Goal: Task Accomplishment & Management: Manage account settings

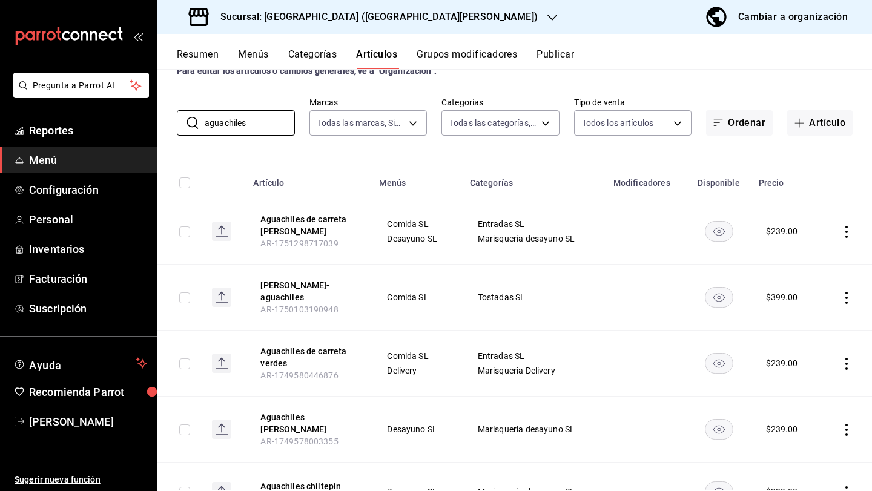
scroll to position [2, 0]
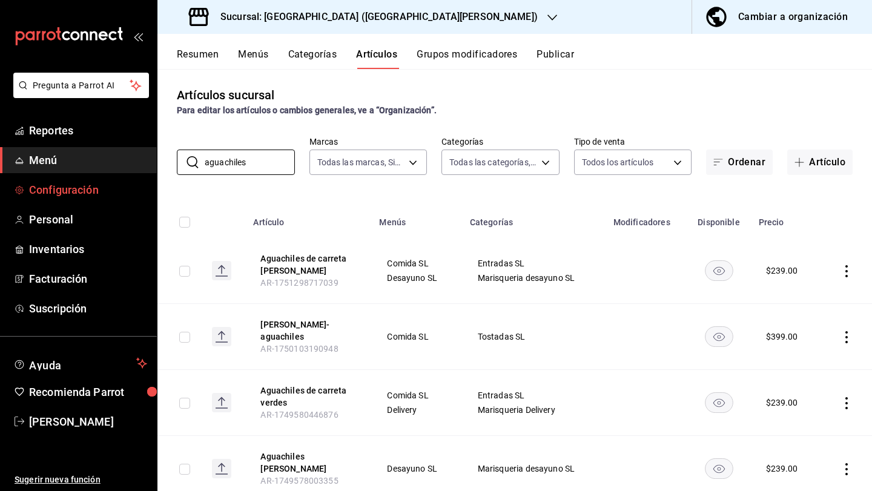
click at [79, 194] on span "Configuración" at bounding box center [88, 190] width 118 height 16
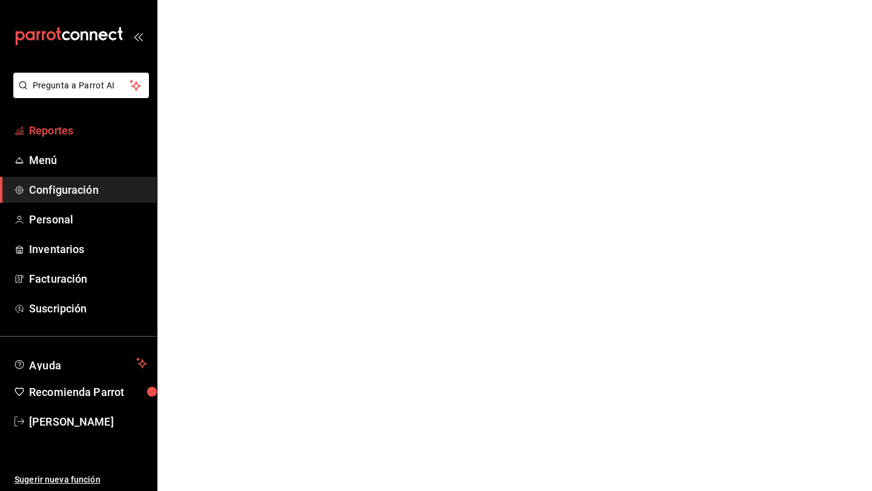
click at [77, 136] on span "Reportes" at bounding box center [88, 130] width 118 height 16
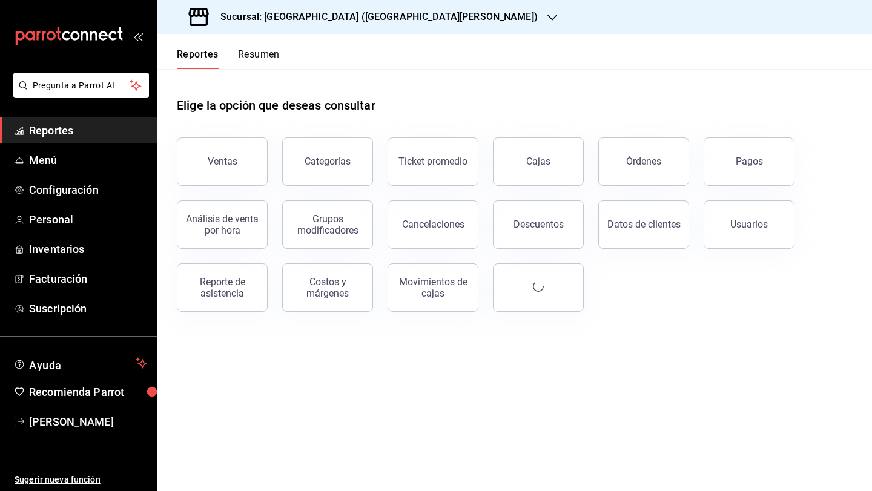
click at [481, 76] on div "Elige la opción que deseas consultar" at bounding box center [515, 96] width 676 height 54
click at [82, 279] on span "Facturación" at bounding box center [88, 279] width 118 height 16
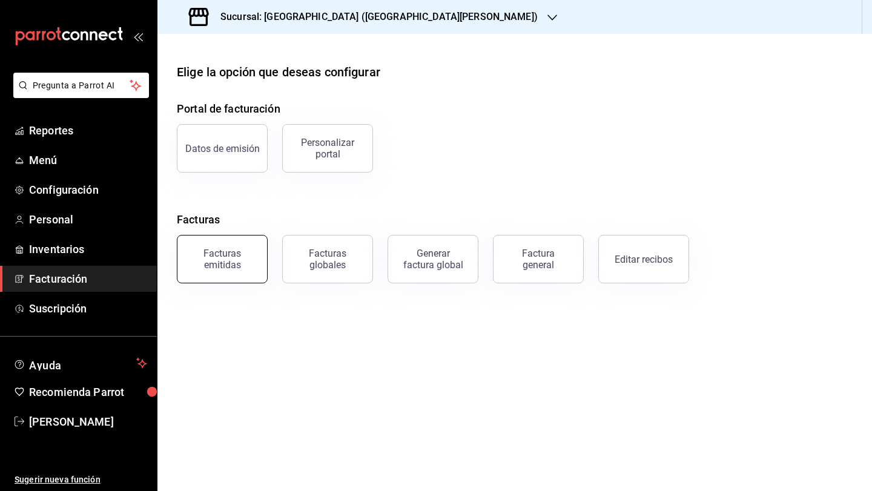
click at [240, 267] on div "Facturas emitidas" at bounding box center [222, 259] width 75 height 23
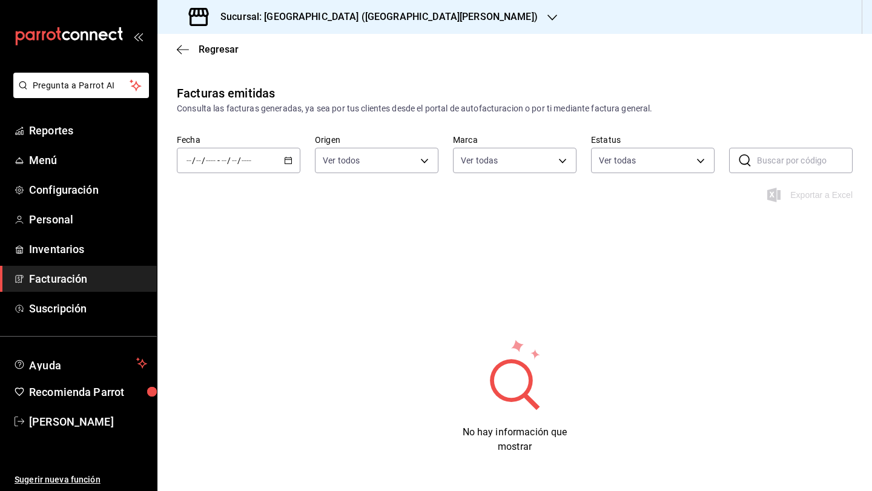
type input "c2db145c-7f15-421d-baa5-27fbbe9efb3f"
click at [293, 159] on div "/ / - / /" at bounding box center [239, 160] width 124 height 25
click at [260, 226] on span "Ayer" at bounding box center [234, 224] width 94 height 13
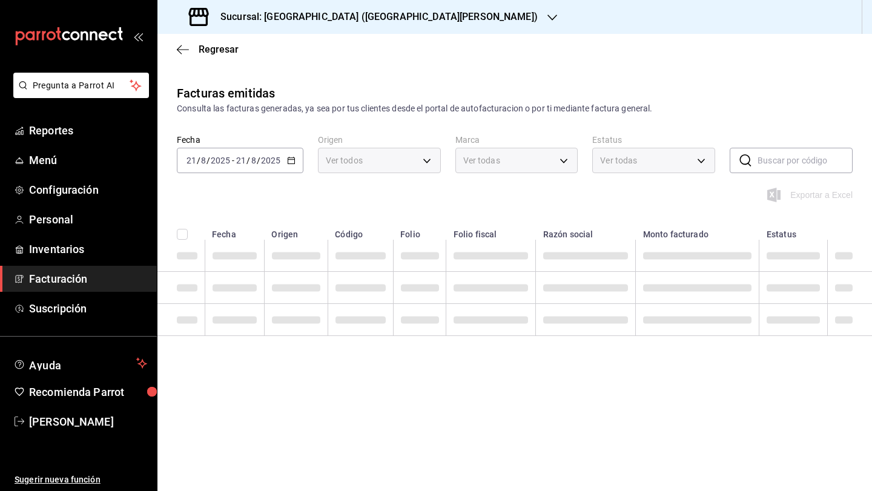
click at [295, 157] on div "[DATE] [DATE] - [DATE] [DATE]" at bounding box center [240, 160] width 127 height 25
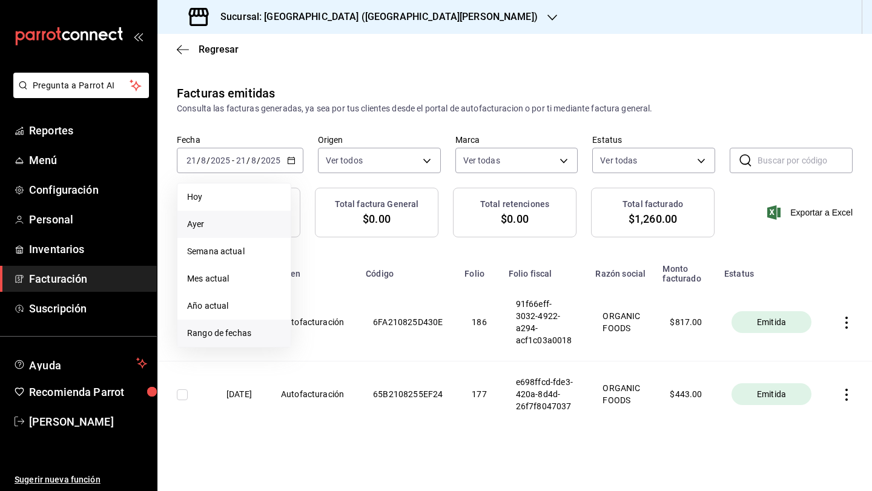
click at [231, 331] on span "Rango de fechas" at bounding box center [234, 333] width 94 height 13
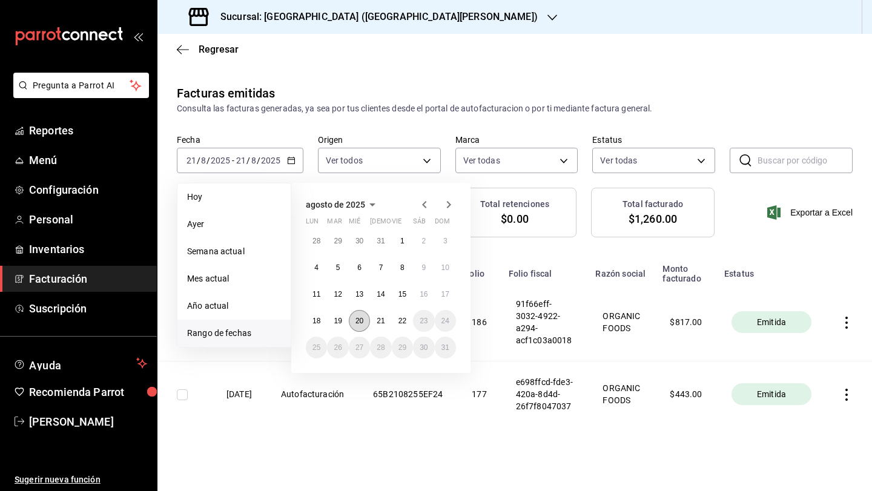
click at [360, 320] on abbr "20" at bounding box center [359, 321] width 8 height 8
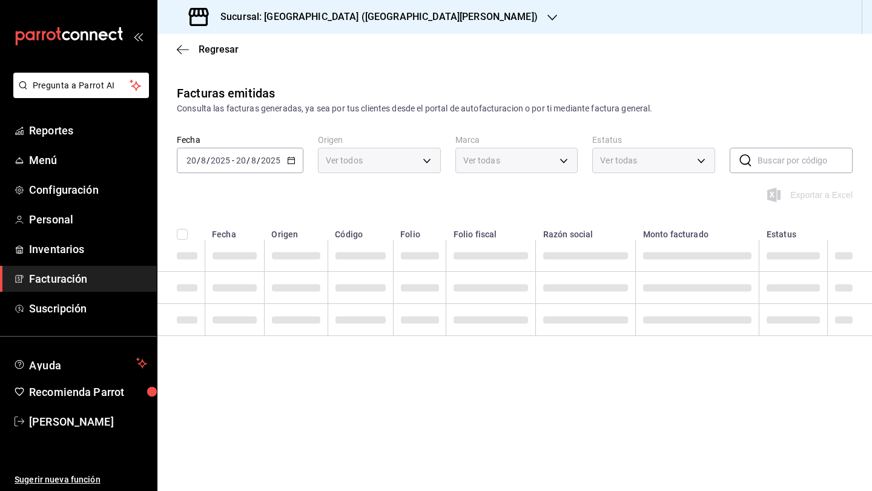
click at [360, 320] on span at bounding box center [360, 320] width 50 height 7
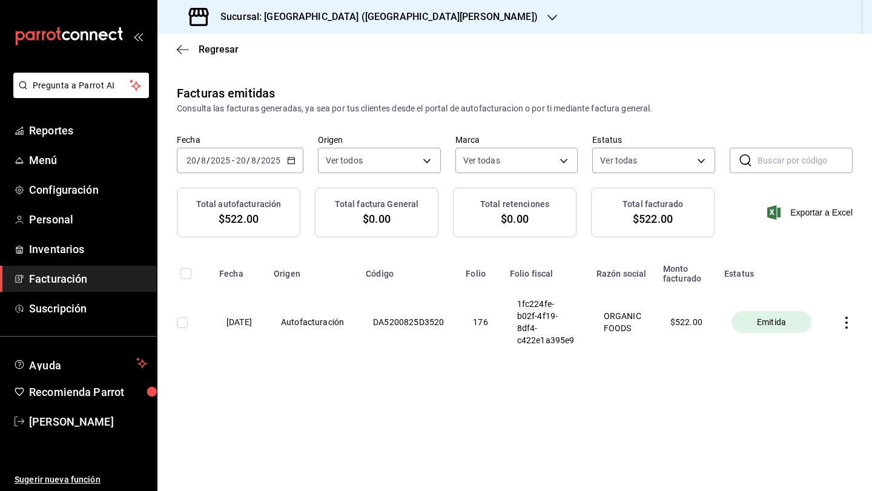
click at [346, 27] on div "Sucursal: [GEOGRAPHIC_DATA] ([GEOGRAPHIC_DATA][PERSON_NAME])" at bounding box center [364, 17] width 395 height 34
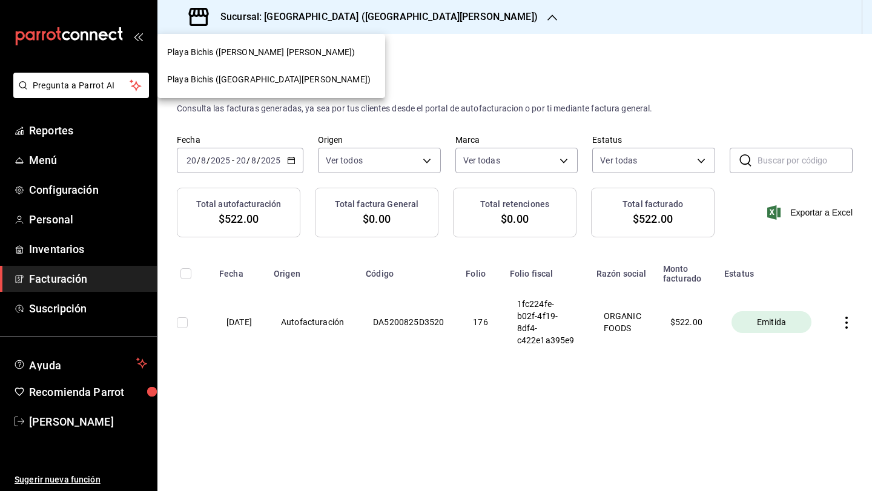
click at [290, 57] on div "Playa Bichis ([PERSON_NAME] [PERSON_NAME])" at bounding box center [271, 52] width 208 height 13
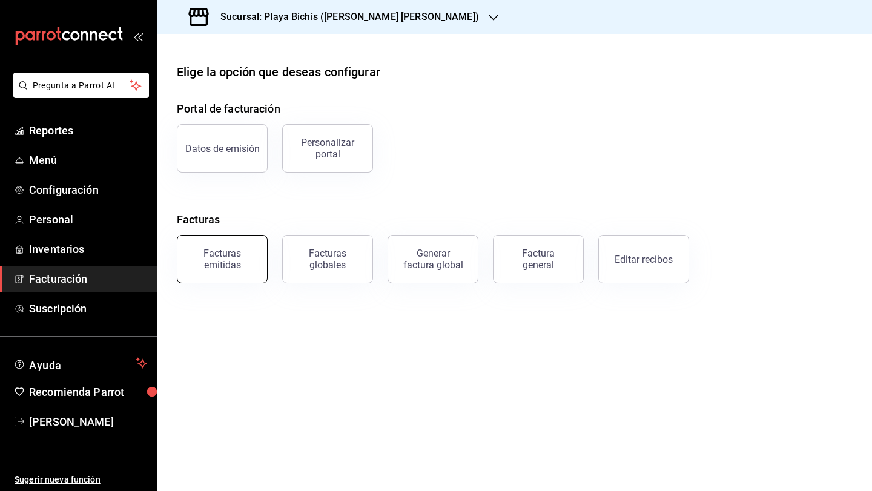
click at [246, 272] on button "Facturas emitidas" at bounding box center [222, 259] width 91 height 48
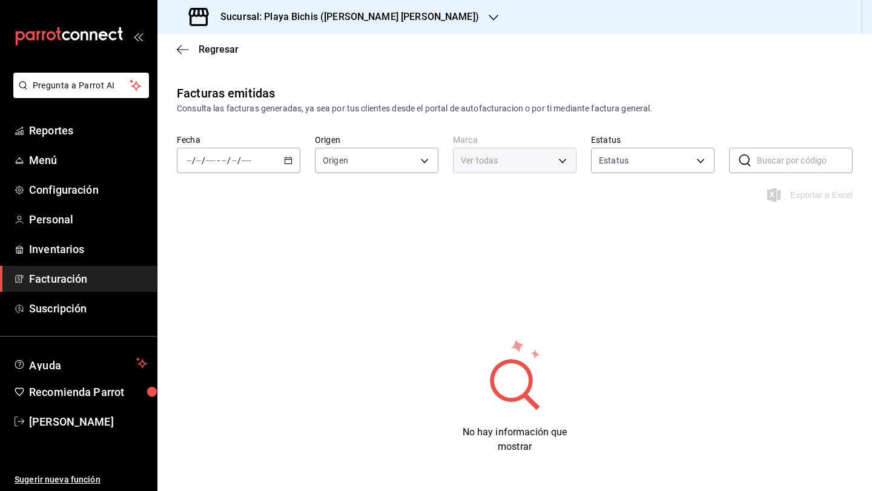
type input "ORDER_INVOICE,GENERAL_INVOICE"
type input "ACTIVE,PENDING_CANCELLATION,CANCELLED,PRE_CANCELLED"
type input "4ba3d68a-2a71-4bf4-8272-d27f8f663470,fbc14f8a-a0c0-448e-9dac-7011cab8a3fb"
click at [289, 157] on \(Stroke\) "button" at bounding box center [288, 160] width 7 height 7
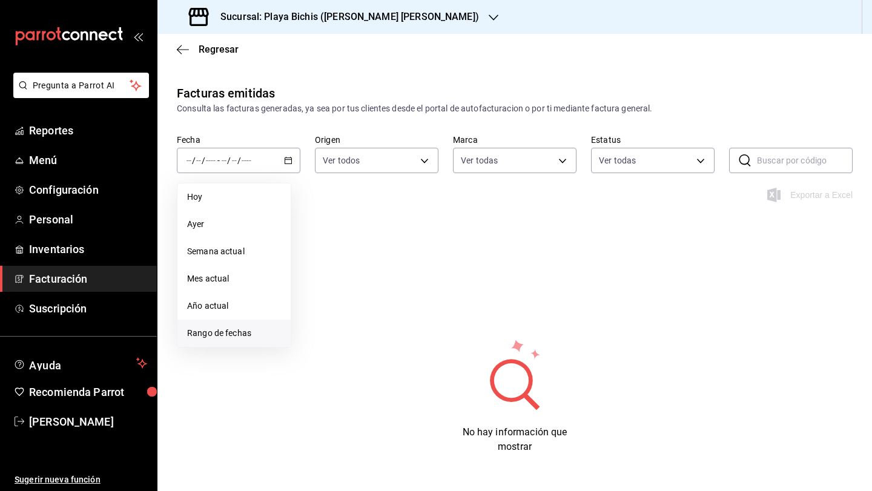
click at [246, 334] on span "Rango de fechas" at bounding box center [234, 333] width 94 height 13
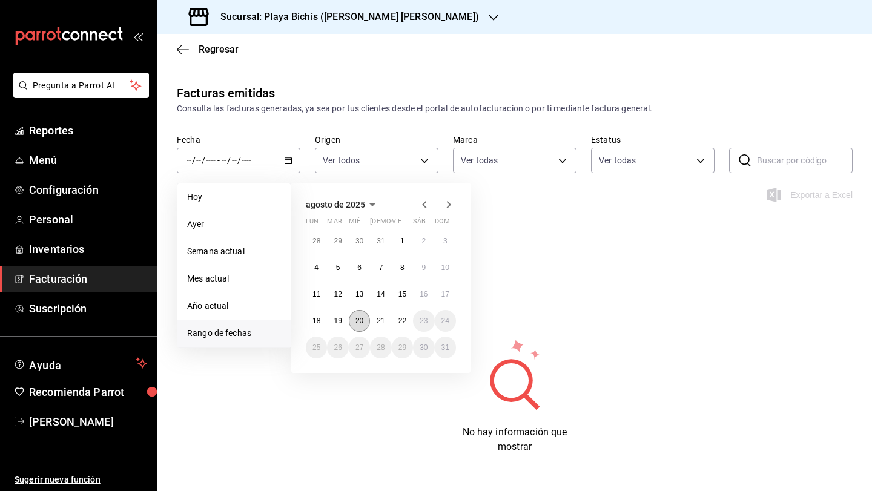
click at [360, 323] on abbr "20" at bounding box center [359, 321] width 8 height 8
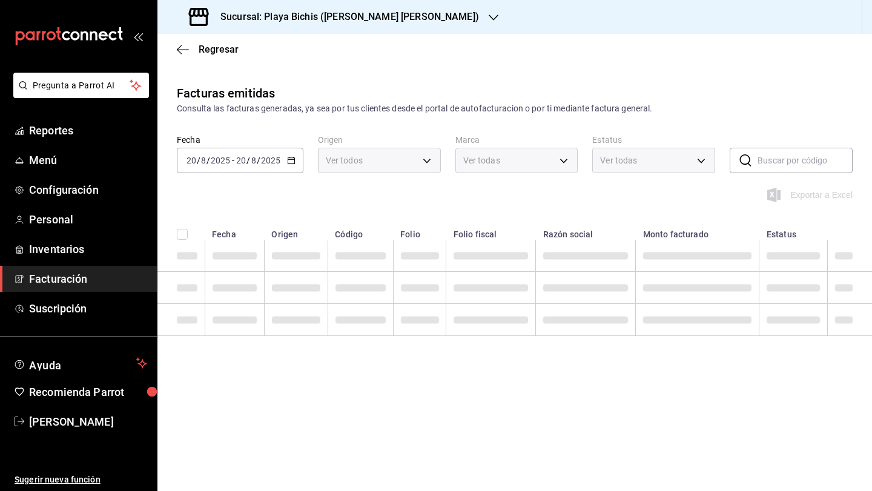
click at [360, 323] on span at bounding box center [360, 320] width 50 height 7
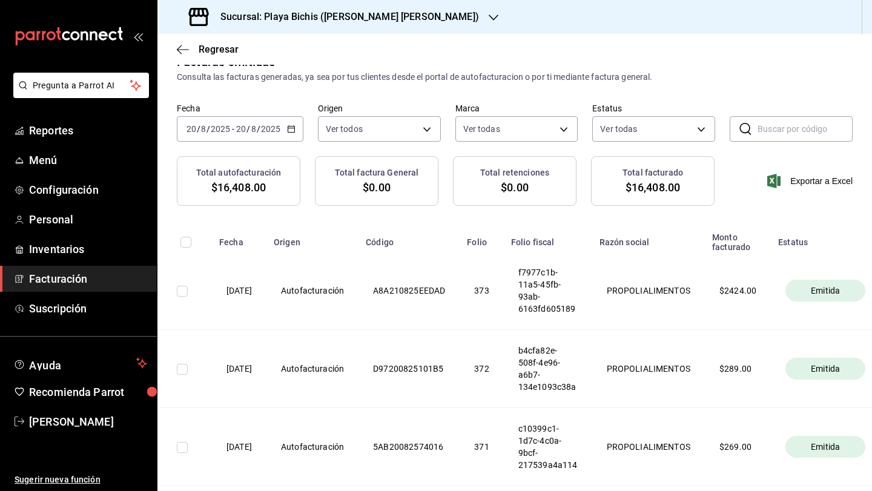
scroll to position [35, 0]
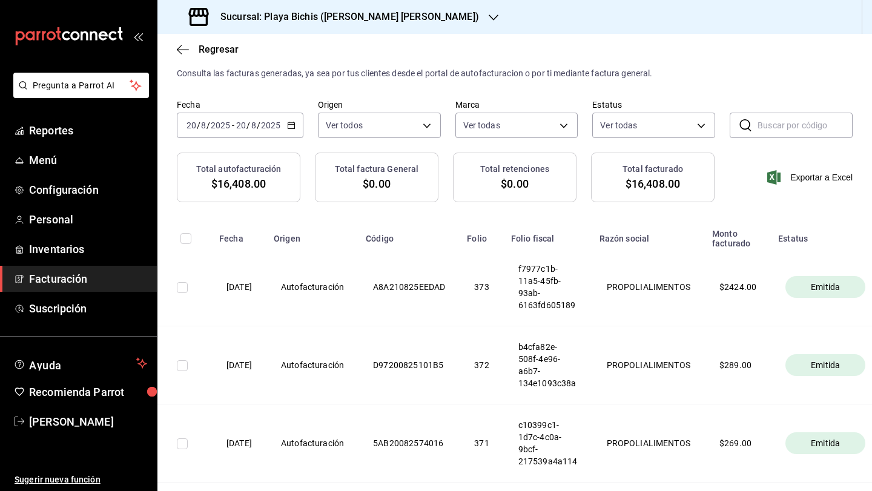
click at [287, 127] on icon "button" at bounding box center [291, 125] width 8 height 8
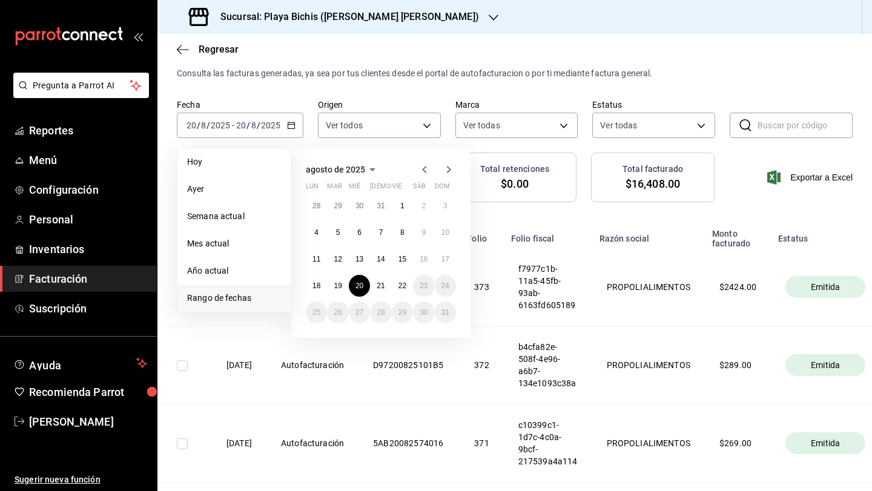
click at [503, 361] on th "372" at bounding box center [482, 365] width 44 height 78
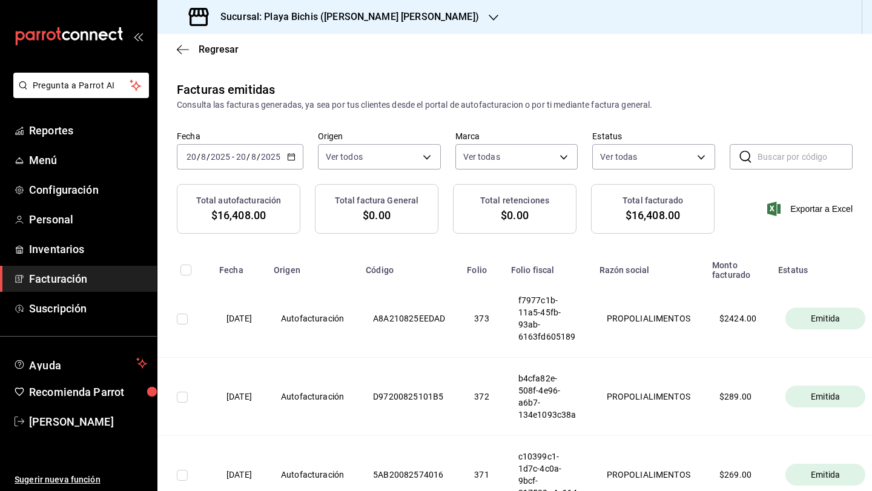
scroll to position [0, 0]
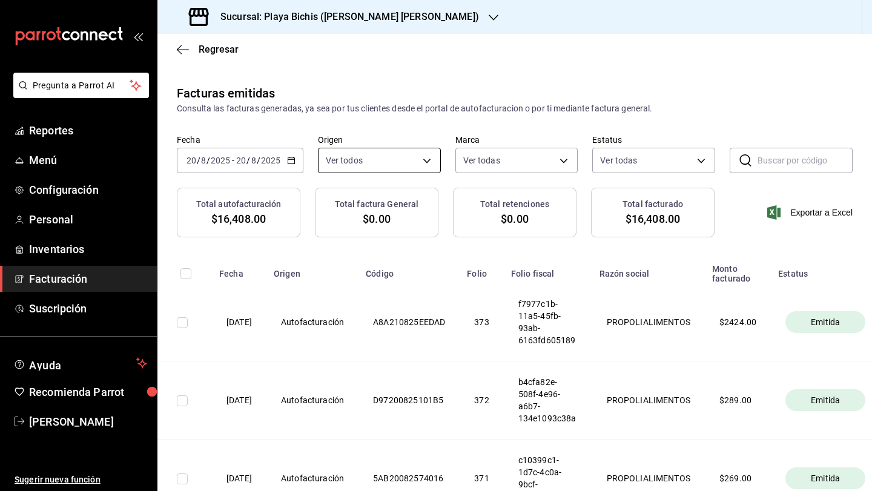
click at [378, 156] on body "Pregunta a Parrot AI Reportes Menú Configuración Personal Inventarios Facturaci…" at bounding box center [436, 245] width 872 height 491
click at [331, 272] on input "checkbox" at bounding box center [330, 275] width 11 height 11
checkbox input "false"
type input "ORDER_INVOICE"
checkbox input "false"
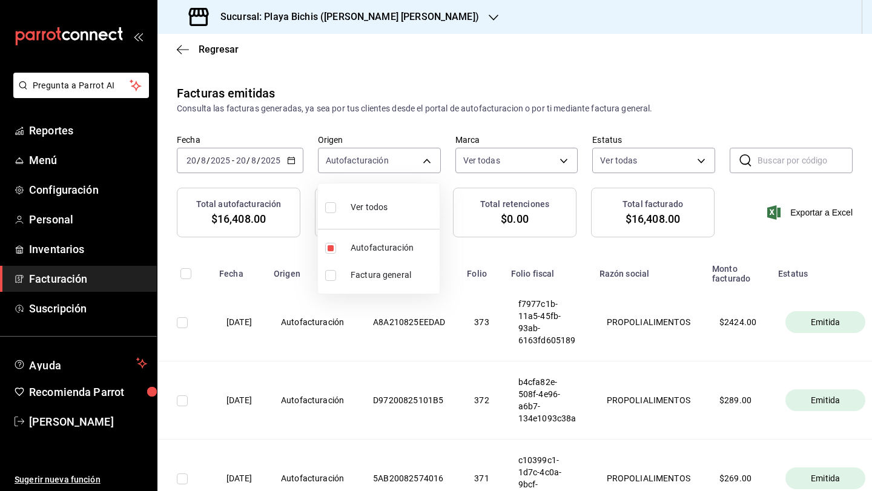
click at [486, 323] on div at bounding box center [436, 245] width 872 height 491
